Goal: Communication & Community: Answer question/provide support

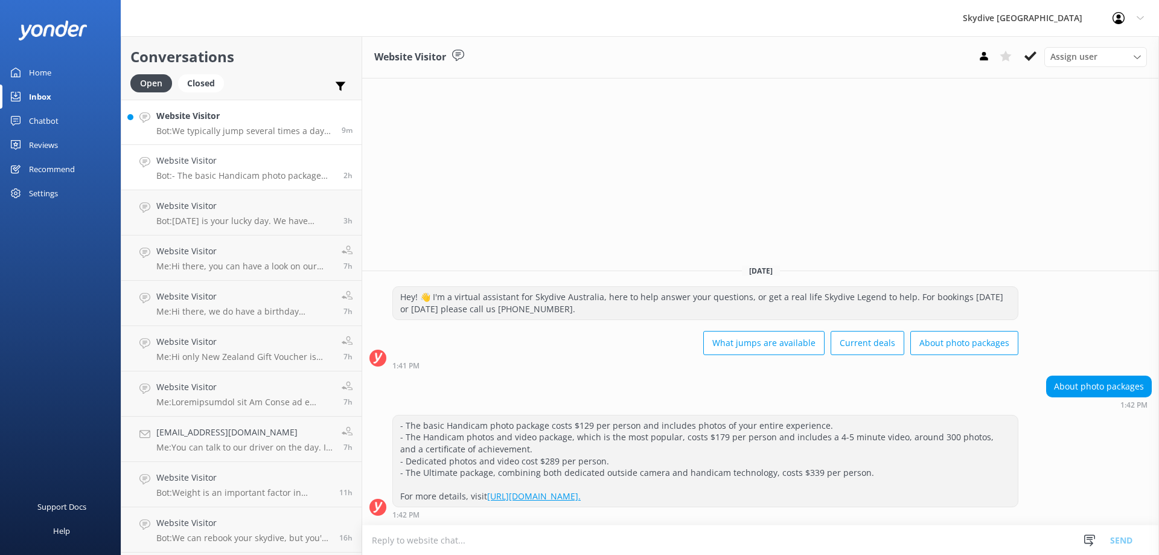
click at [233, 120] on h4 "Website Visitor" at bounding box center [244, 115] width 176 height 13
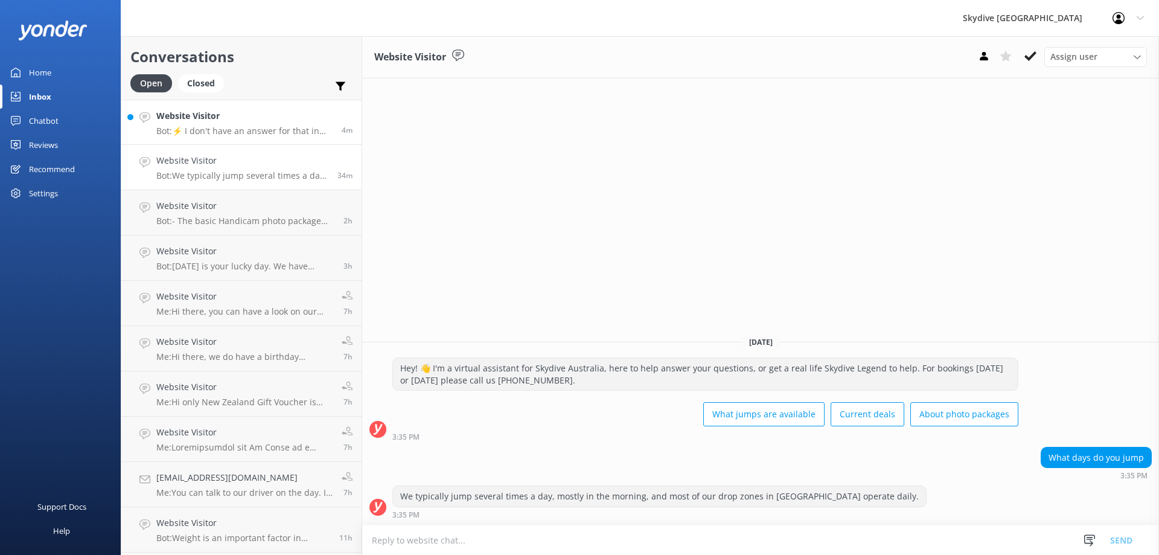
click at [255, 138] on link "Website Visitor Bot: ⚡ I don't have an answer for that in my knowledge base. Pl…" at bounding box center [241, 122] width 240 height 45
